Goal: Information Seeking & Learning: Compare options

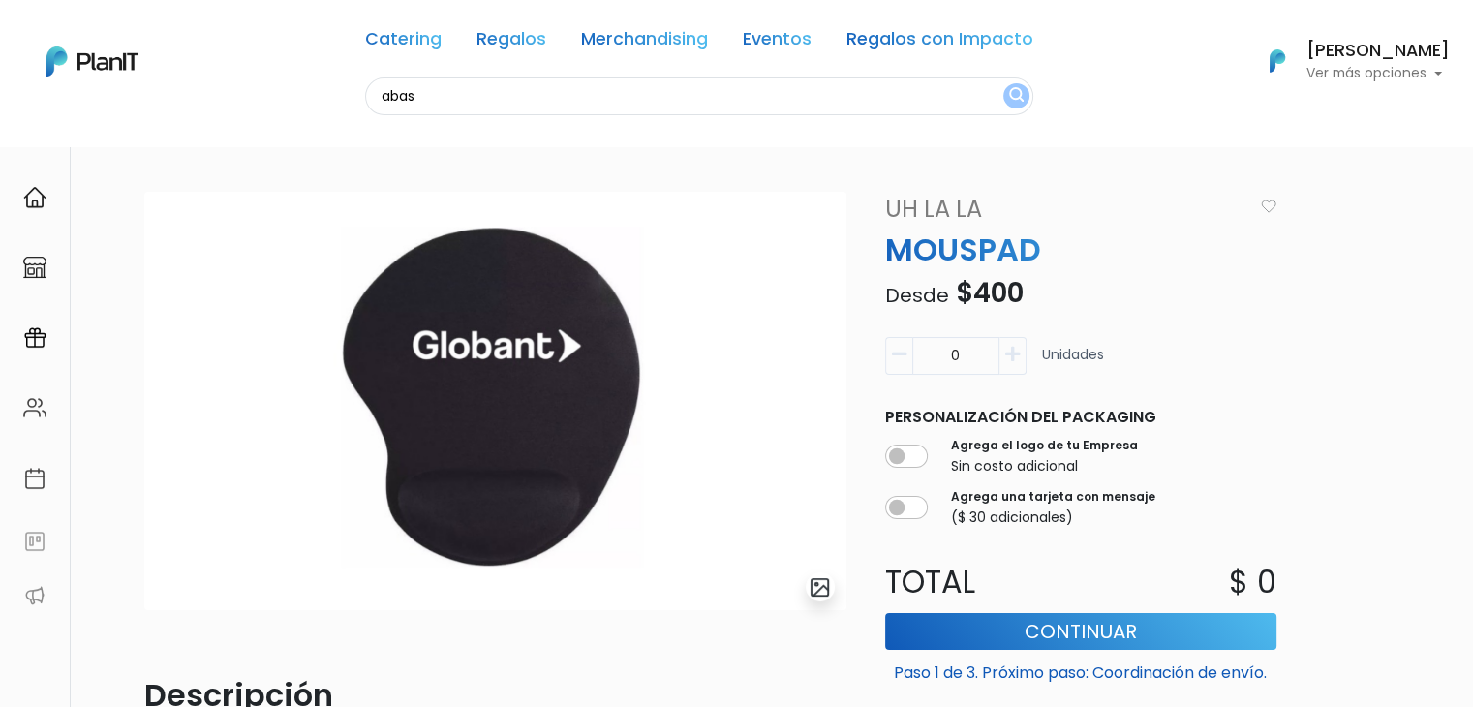
type input "abas"
click at [1004, 83] on button "submit" at bounding box center [1017, 95] width 26 height 25
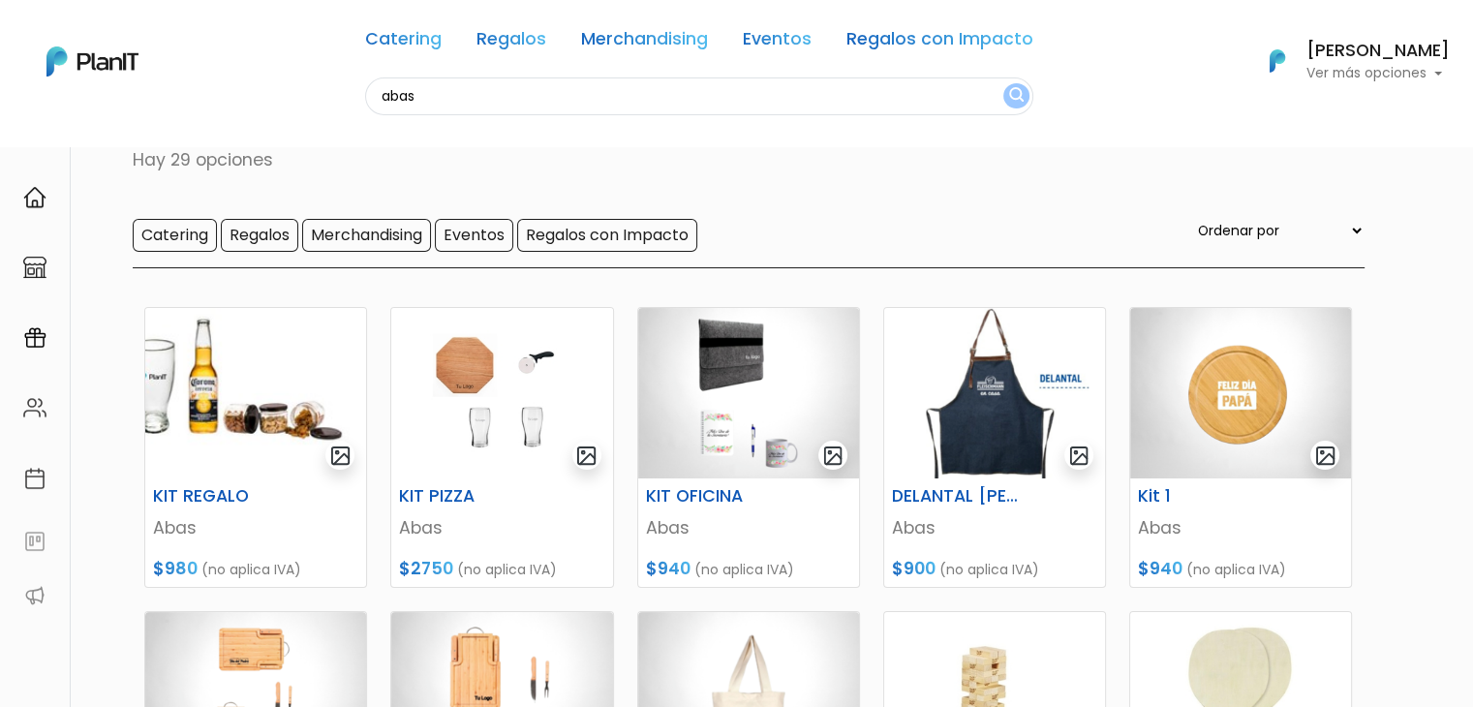
scroll to position [139, 0]
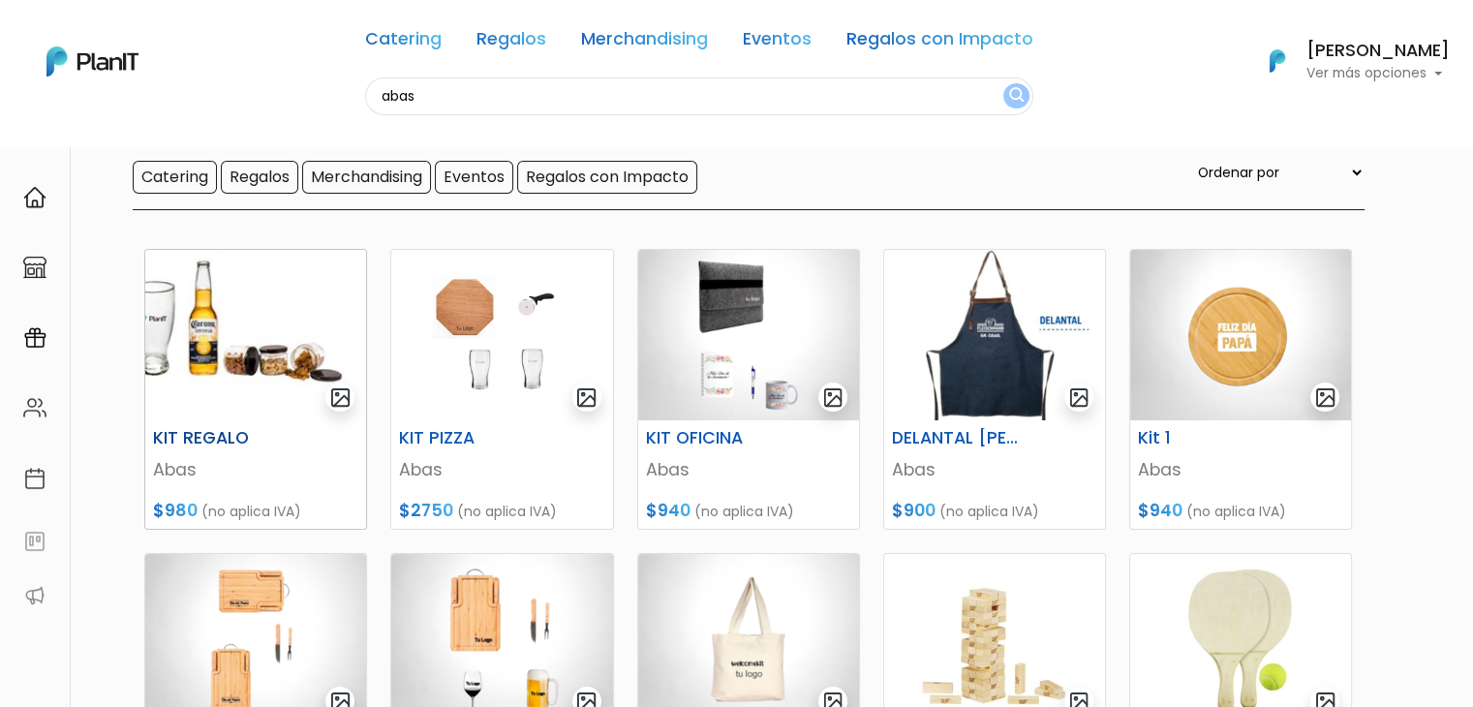
click at [227, 363] on img at bounding box center [255, 335] width 221 height 170
click at [752, 317] on img at bounding box center [748, 335] width 221 height 170
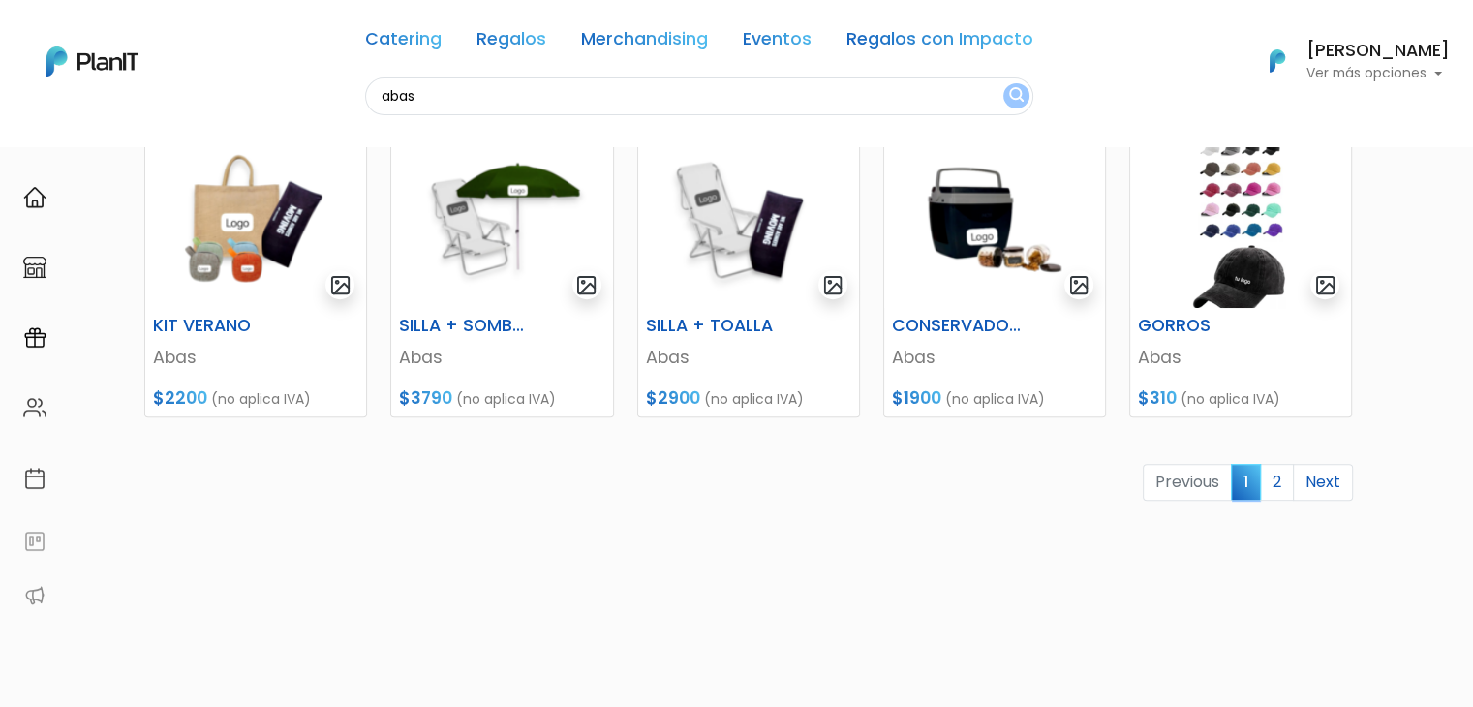
scroll to position [864, 0]
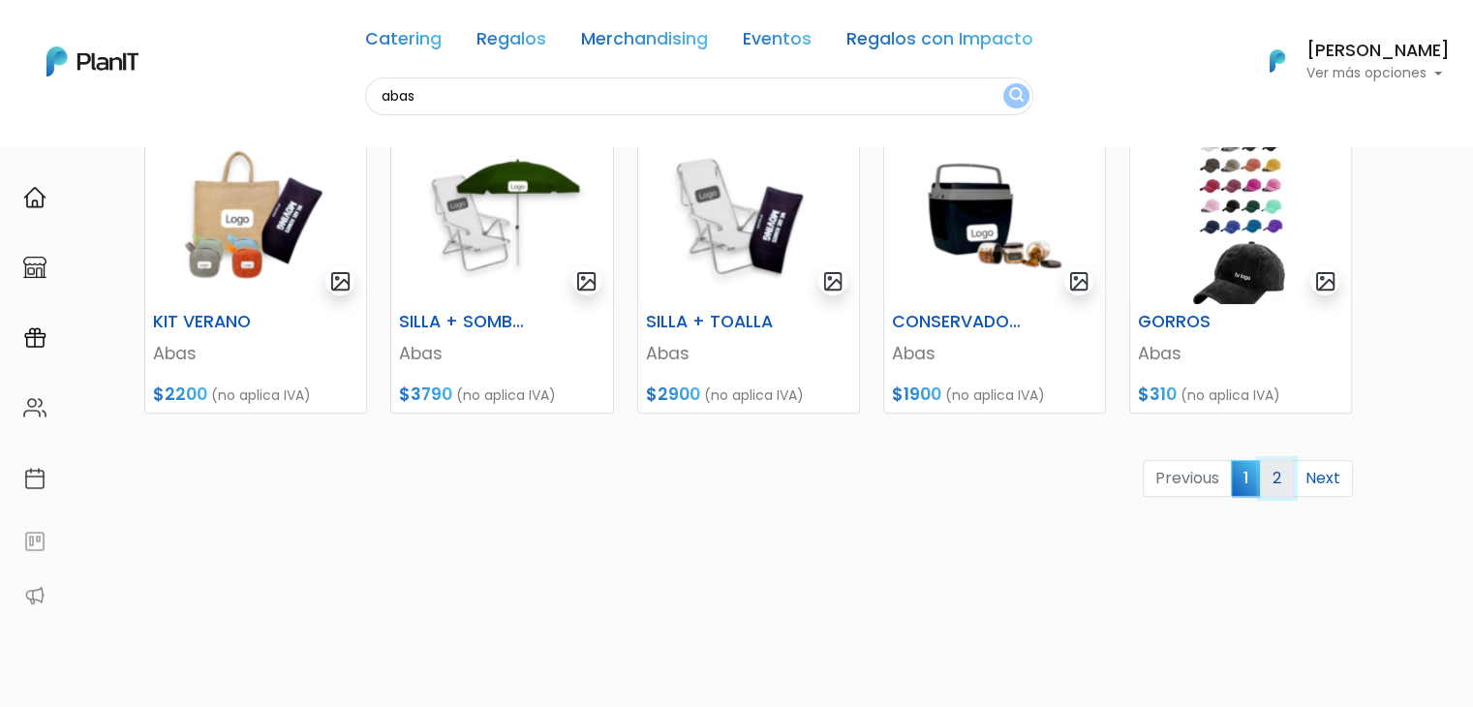
click at [1275, 478] on link "2" at bounding box center [1277, 478] width 34 height 37
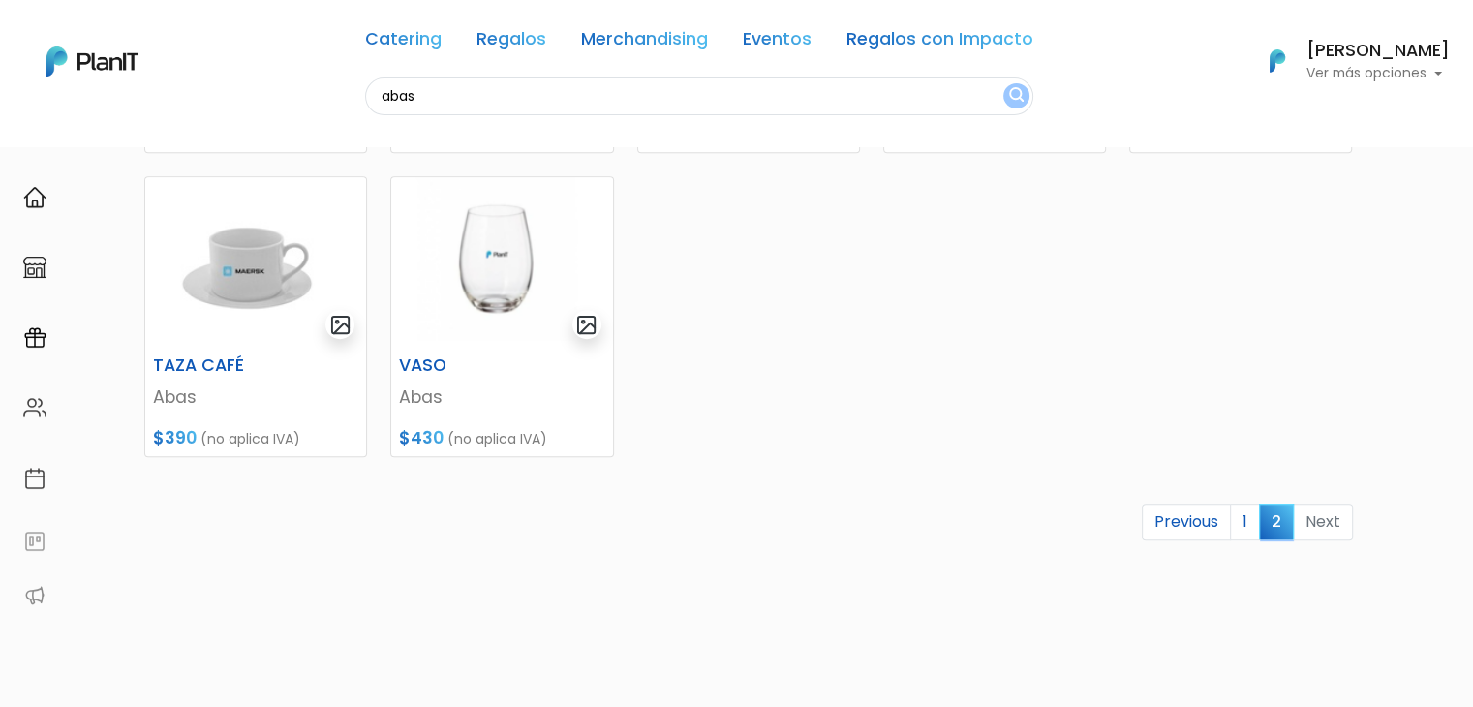
scroll to position [843, 0]
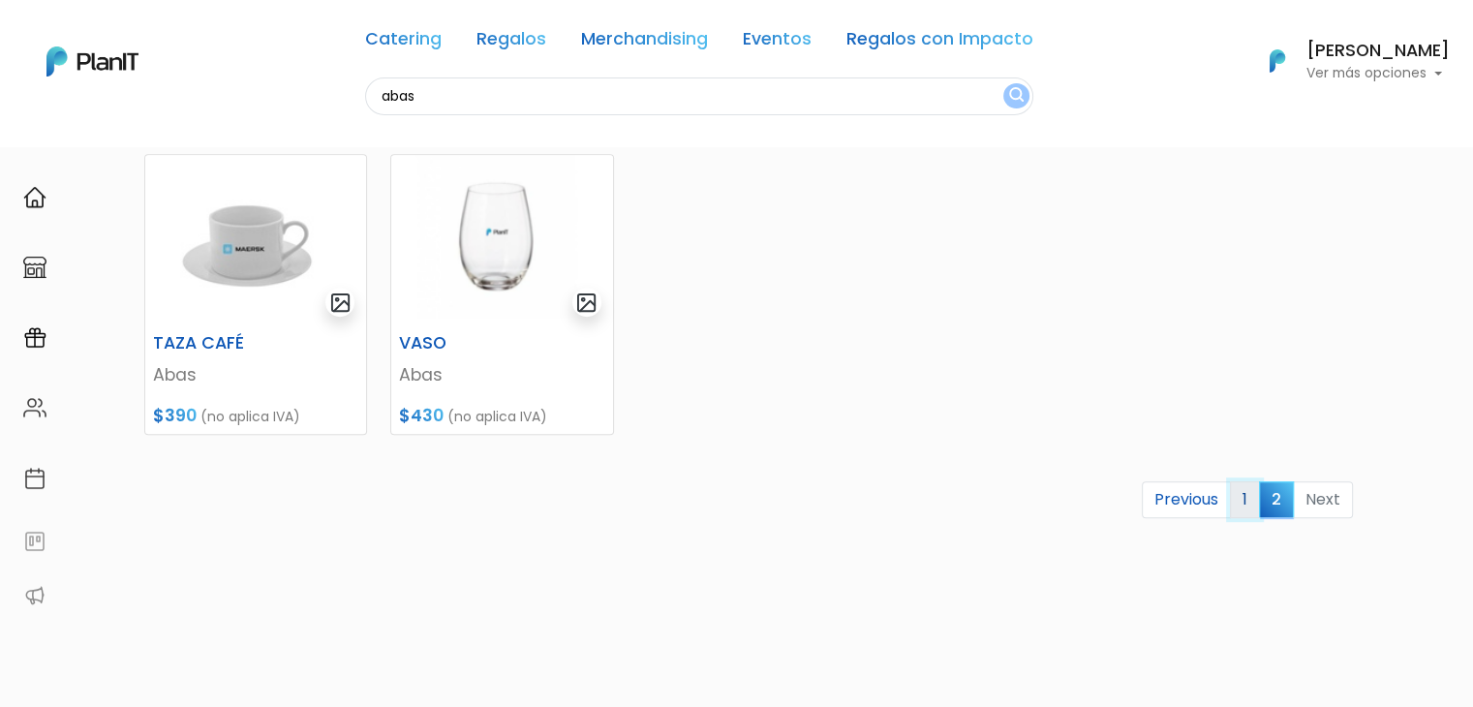
click at [1250, 497] on link "1" at bounding box center [1245, 499] width 30 height 37
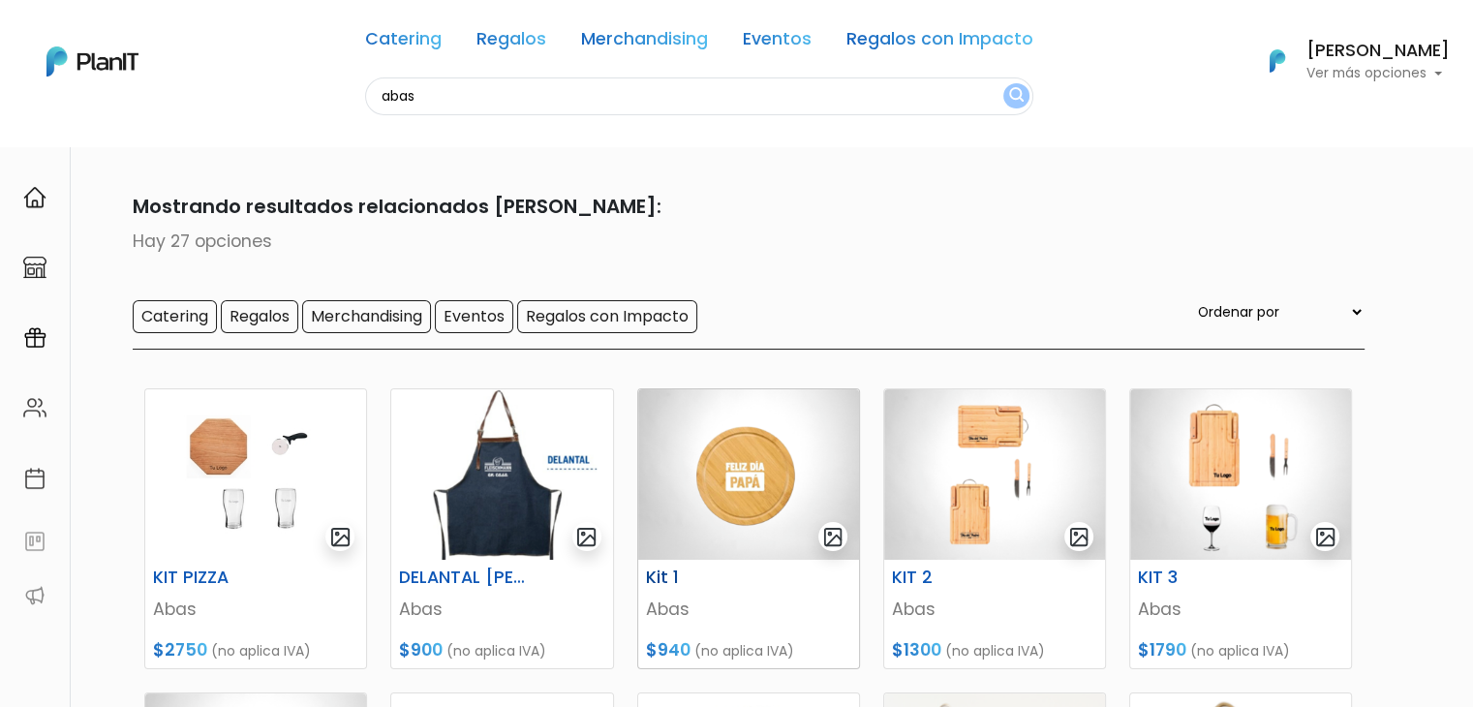
click at [709, 504] on img at bounding box center [748, 474] width 221 height 170
click at [974, 468] on img at bounding box center [994, 474] width 221 height 170
click at [1244, 479] on img at bounding box center [1240, 474] width 221 height 170
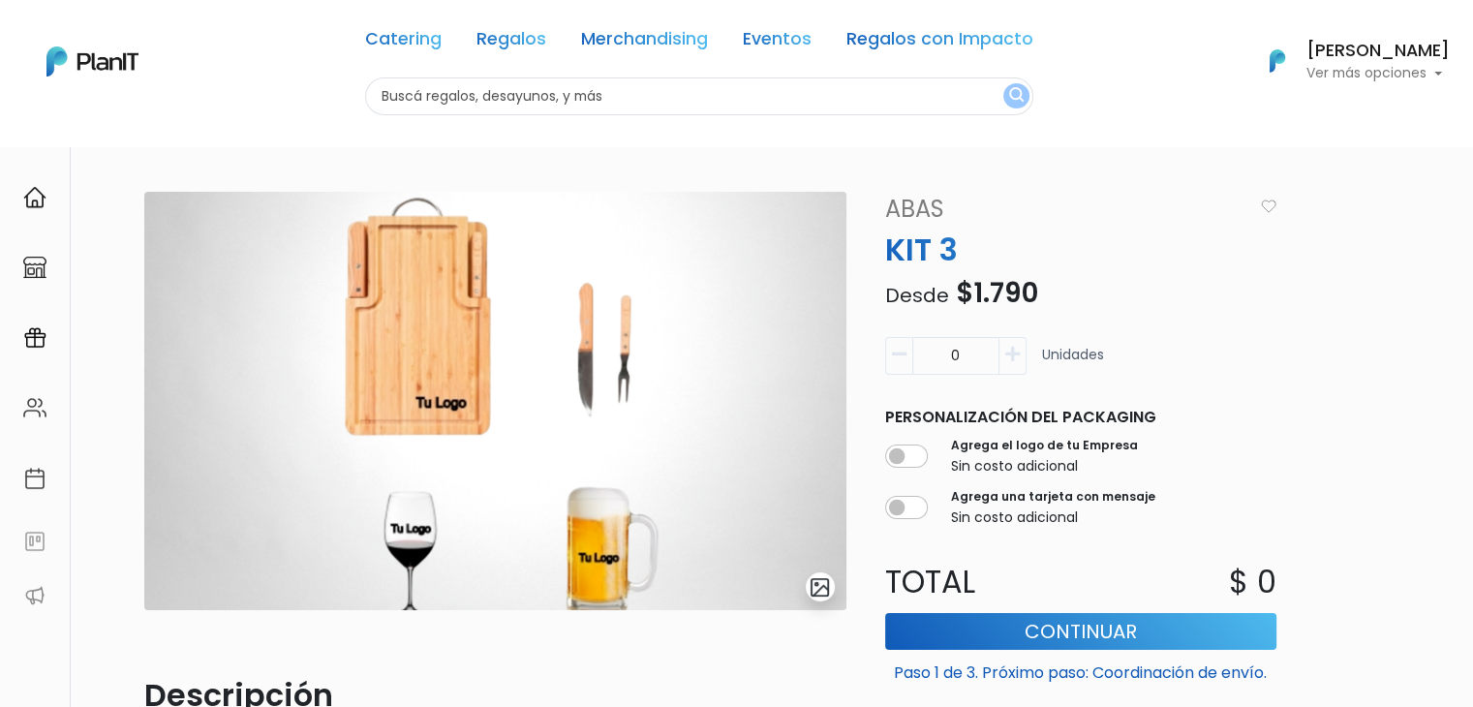
click at [416, 101] on input "text" at bounding box center [699, 96] width 668 height 38
type input "deco"
click at [1004, 83] on button "submit" at bounding box center [1017, 95] width 26 height 25
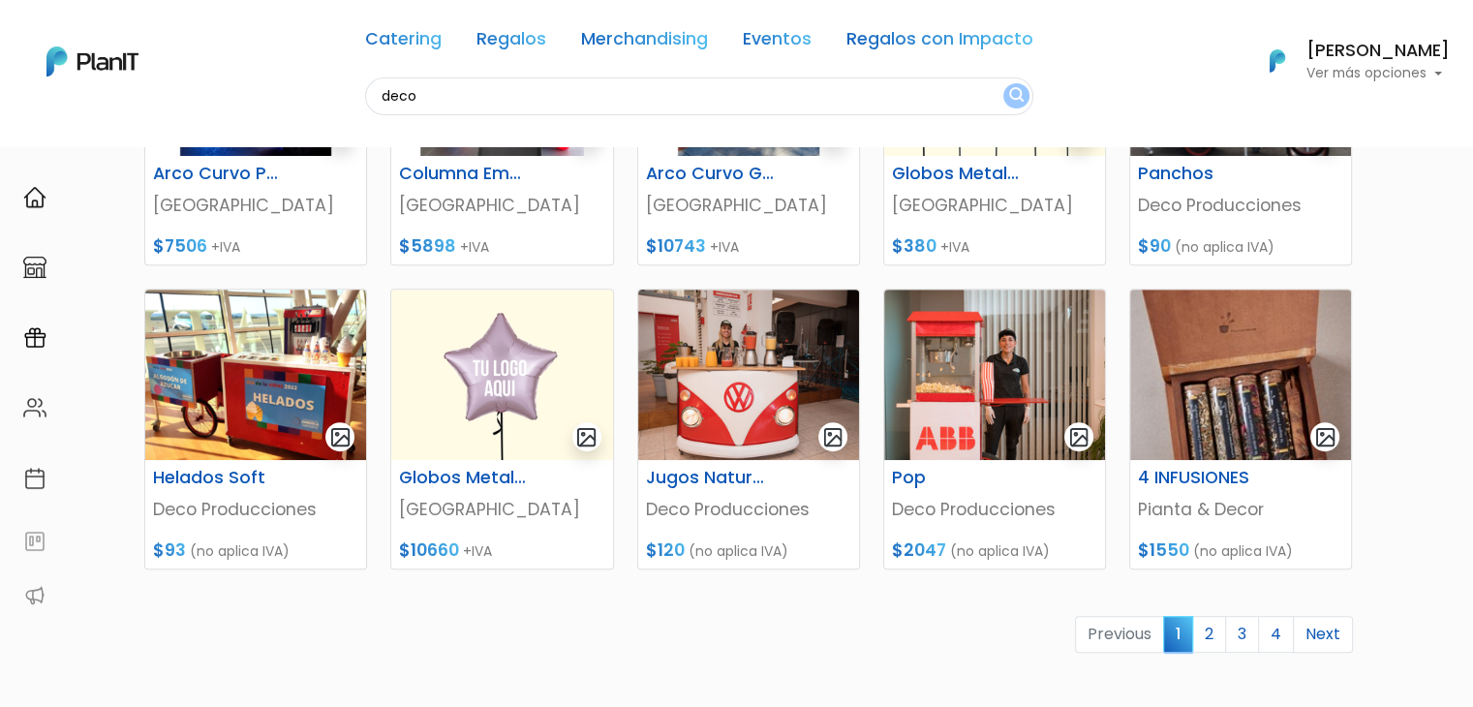
scroll to position [714, 0]
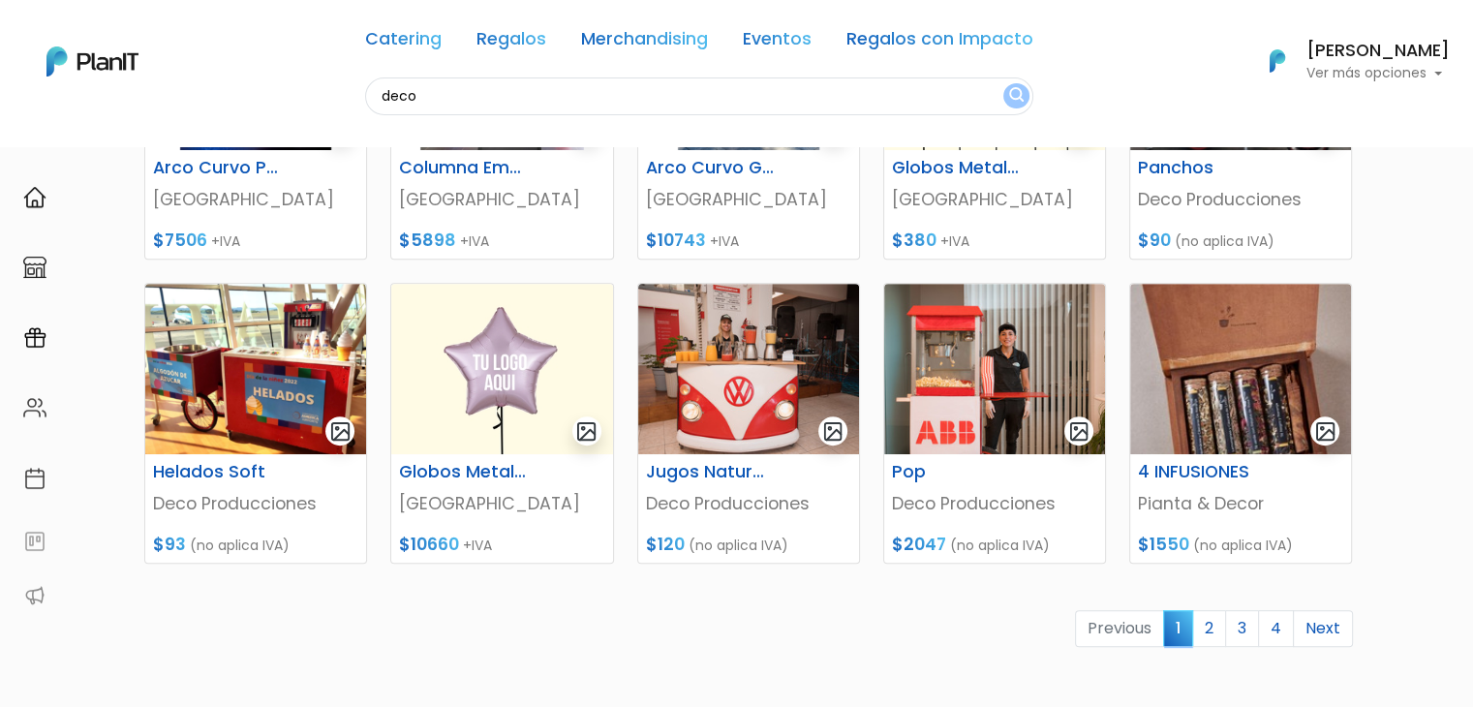
drag, startPoint x: 1487, startPoint y: 191, endPoint x: 1487, endPoint y: 482, distance: 291.6
click at [389, 101] on input "deco" at bounding box center [699, 96] width 668 height 38
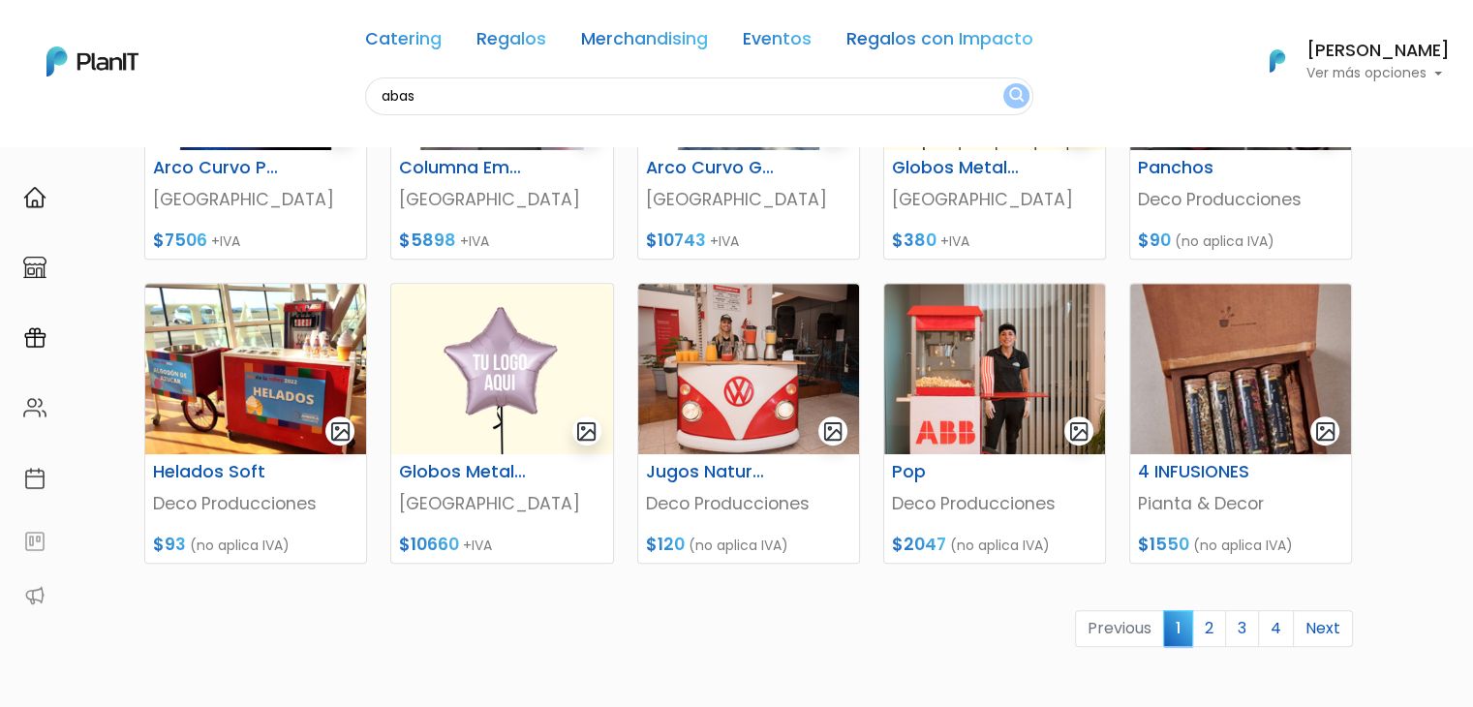
type input "abas"
click at [1004, 83] on button "submit" at bounding box center [1017, 95] width 26 height 25
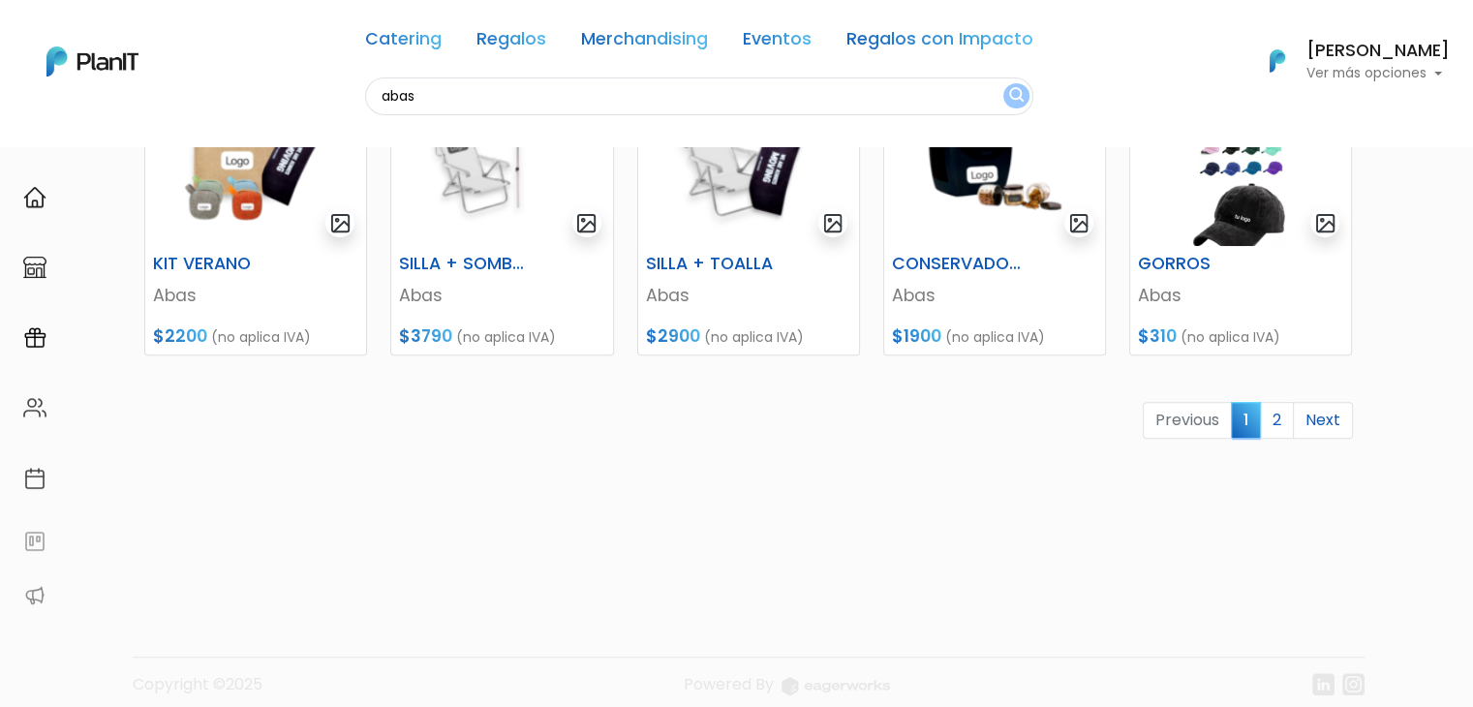
scroll to position [928, 0]
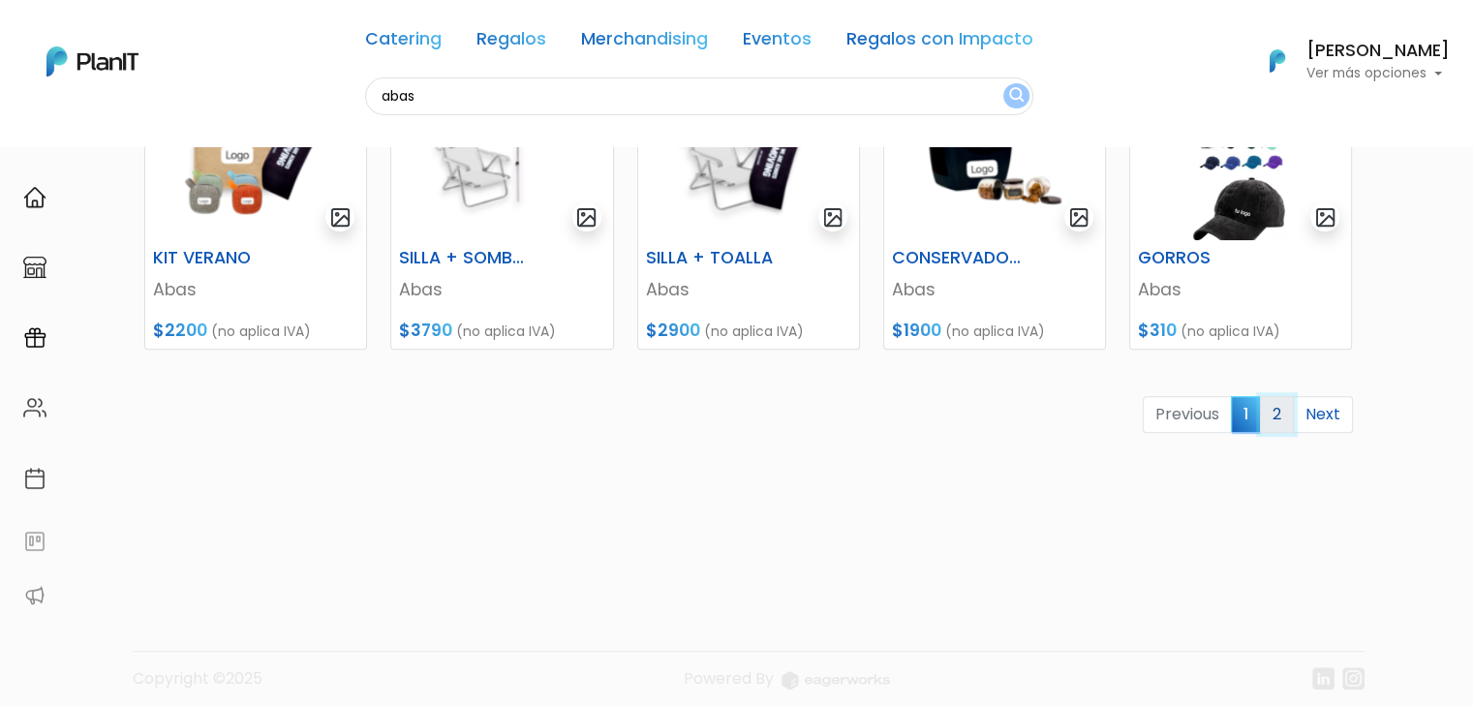
click at [1283, 408] on link "2" at bounding box center [1277, 414] width 34 height 37
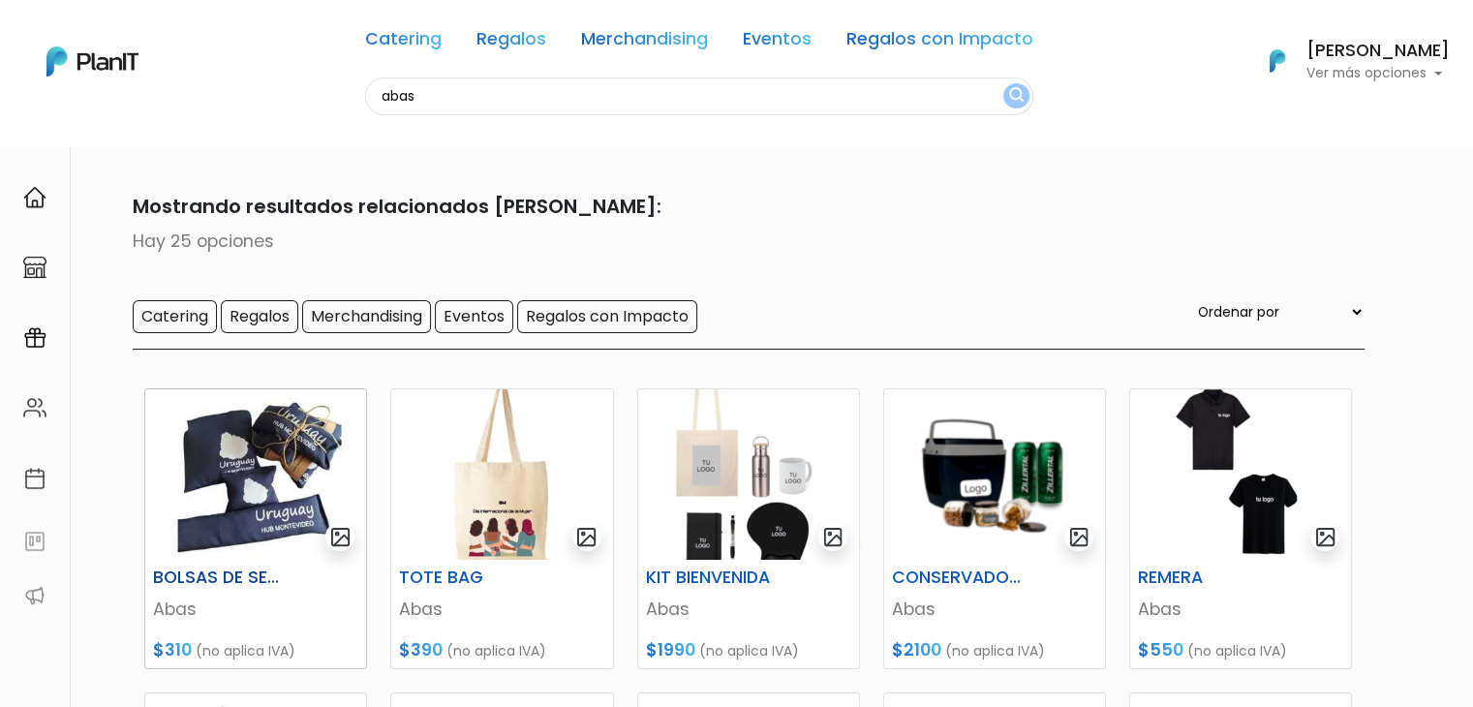
click at [208, 460] on img at bounding box center [255, 474] width 221 height 170
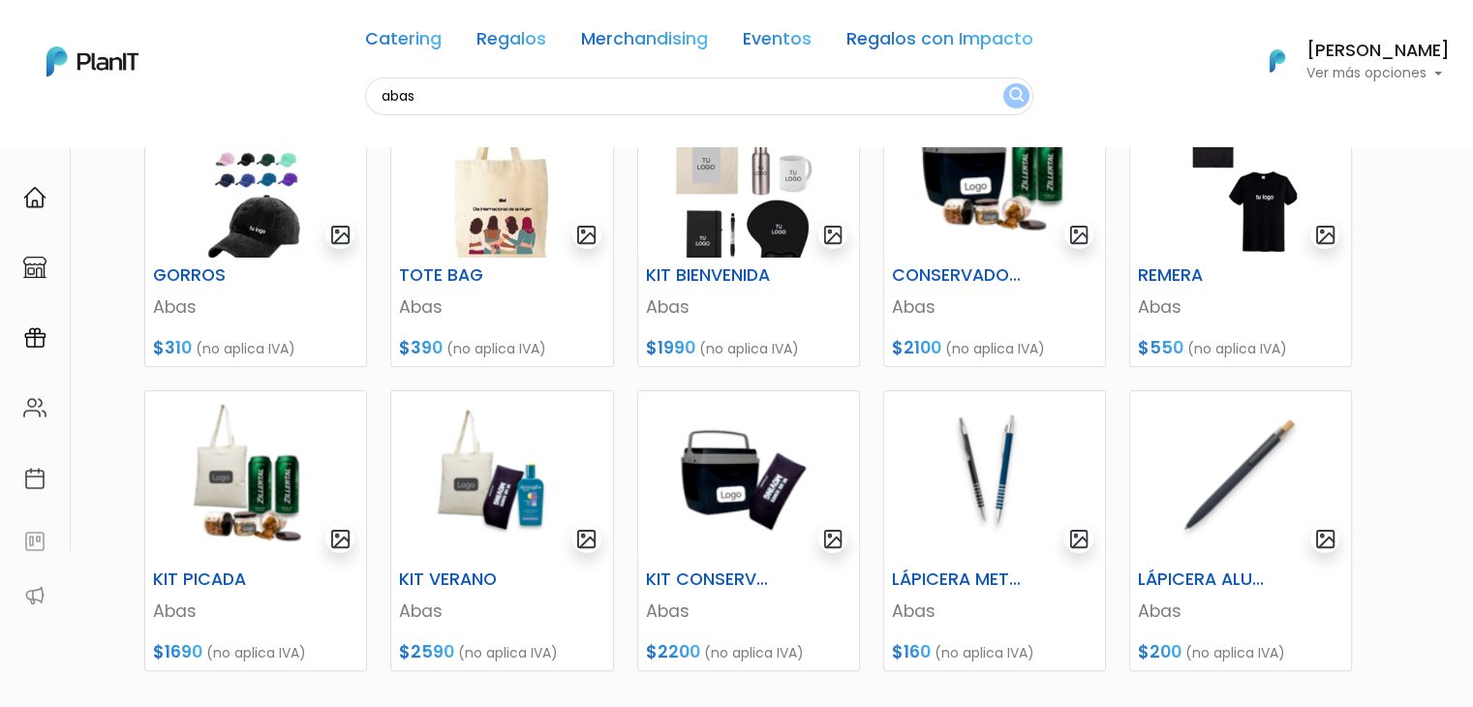
scroll to position [413, 0]
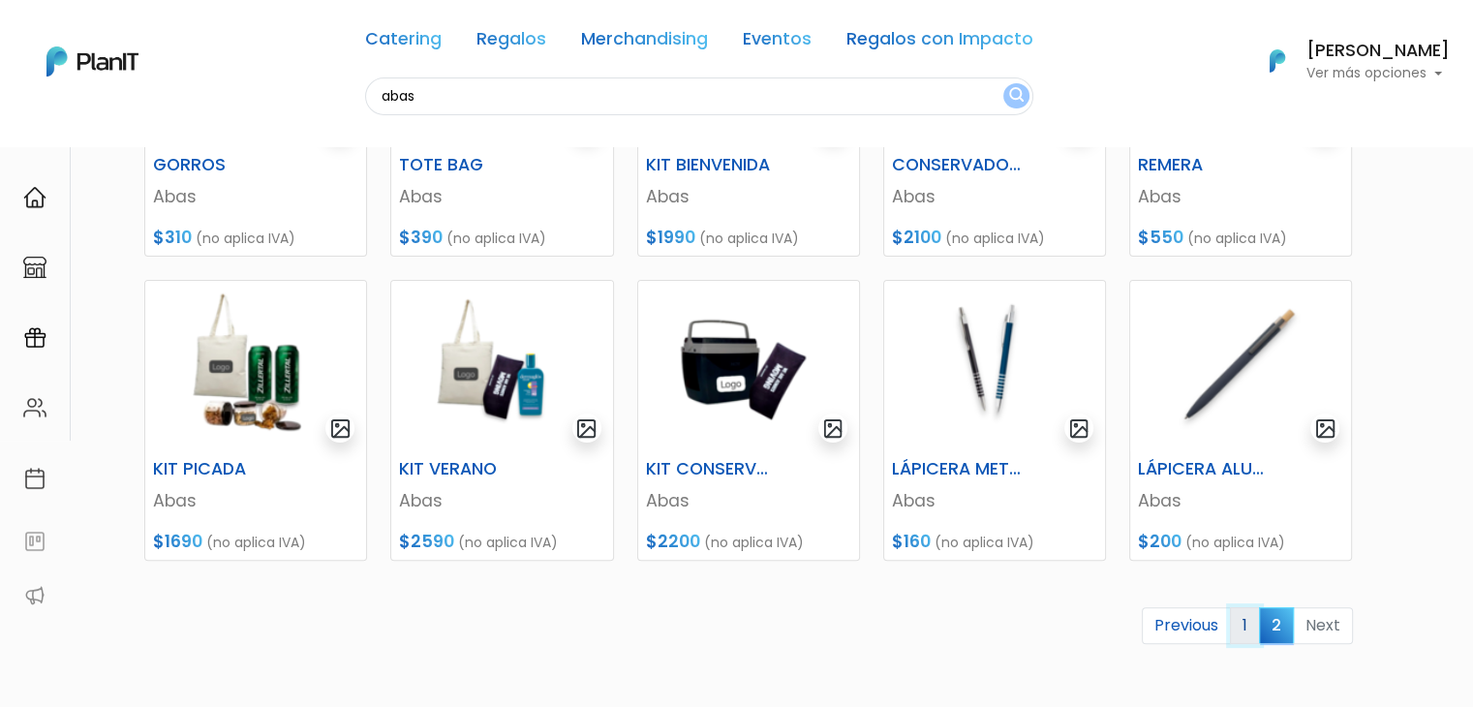
click at [1248, 618] on link "1" at bounding box center [1245, 625] width 30 height 37
